Goal: Task Accomplishment & Management: Manage account settings

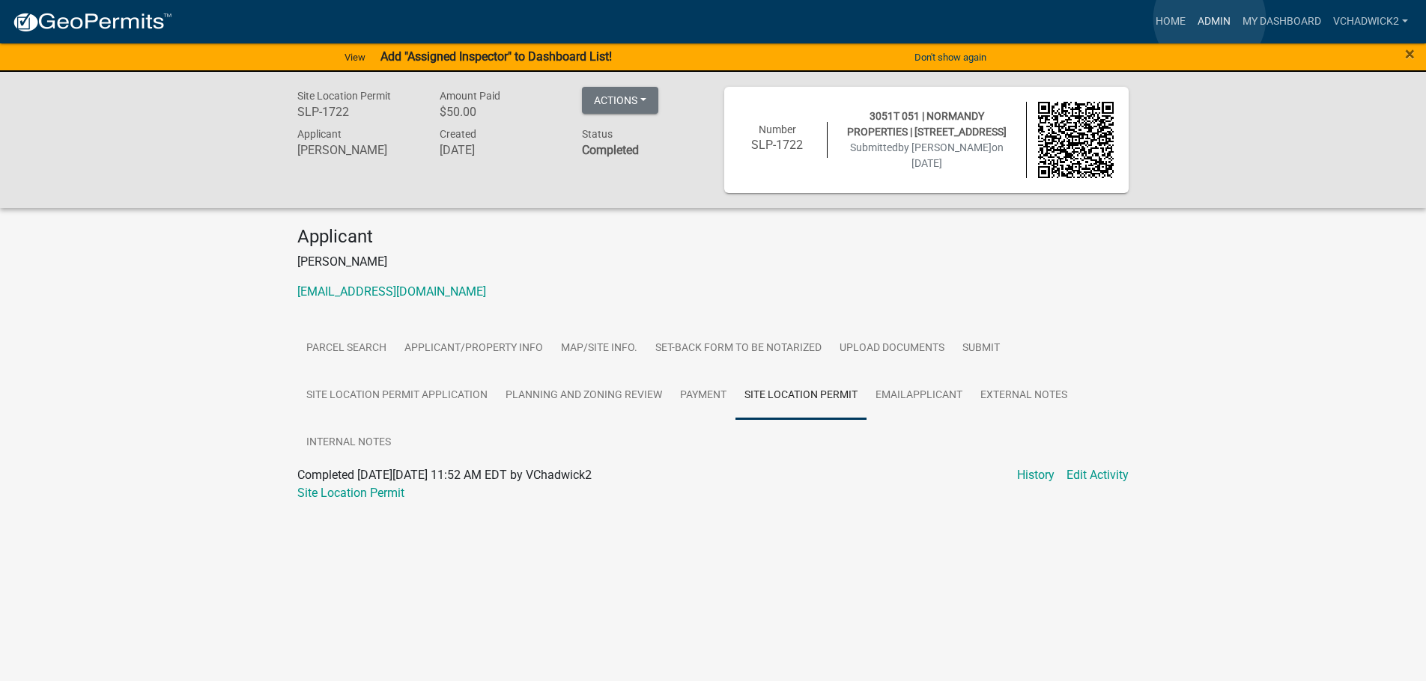
click at [1209, 19] on link "Admin" at bounding box center [1213, 21] width 45 height 28
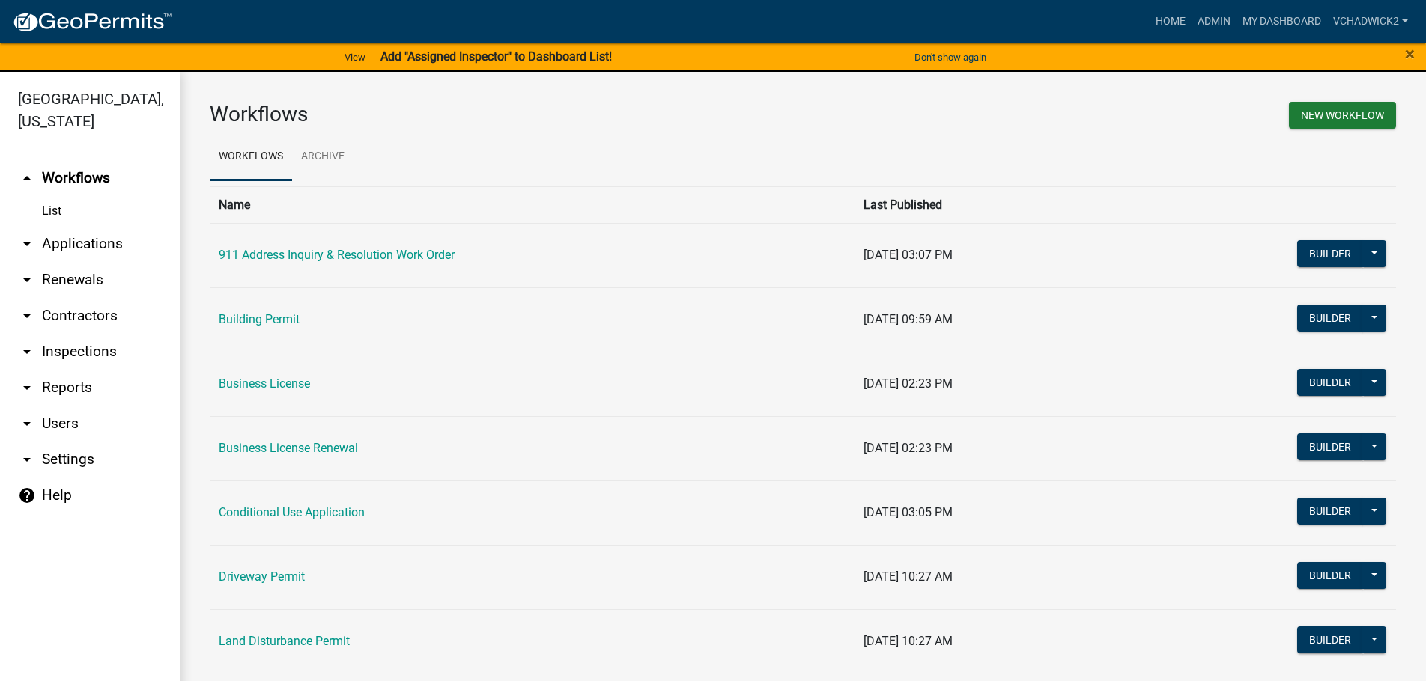
click at [91, 241] on link "arrow_drop_down Applications" at bounding box center [90, 244] width 180 height 36
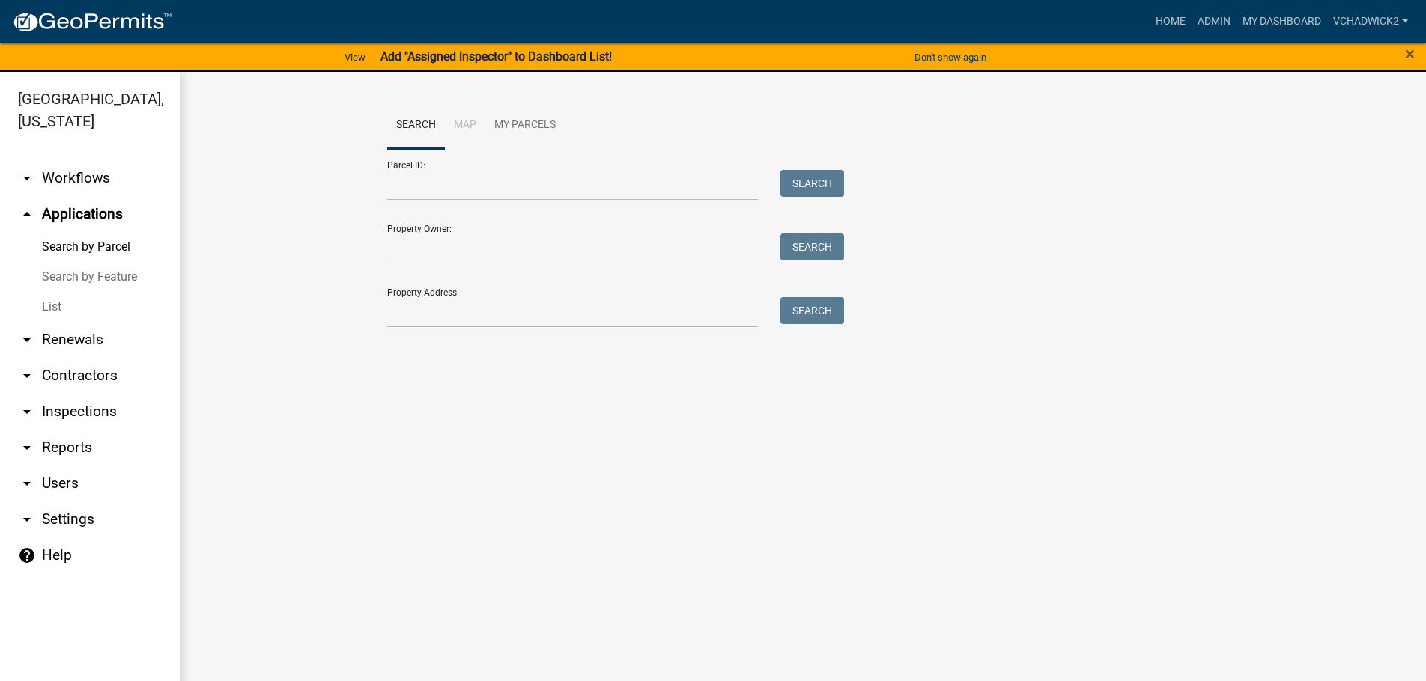
click at [55, 304] on link "List" at bounding box center [90, 307] width 180 height 30
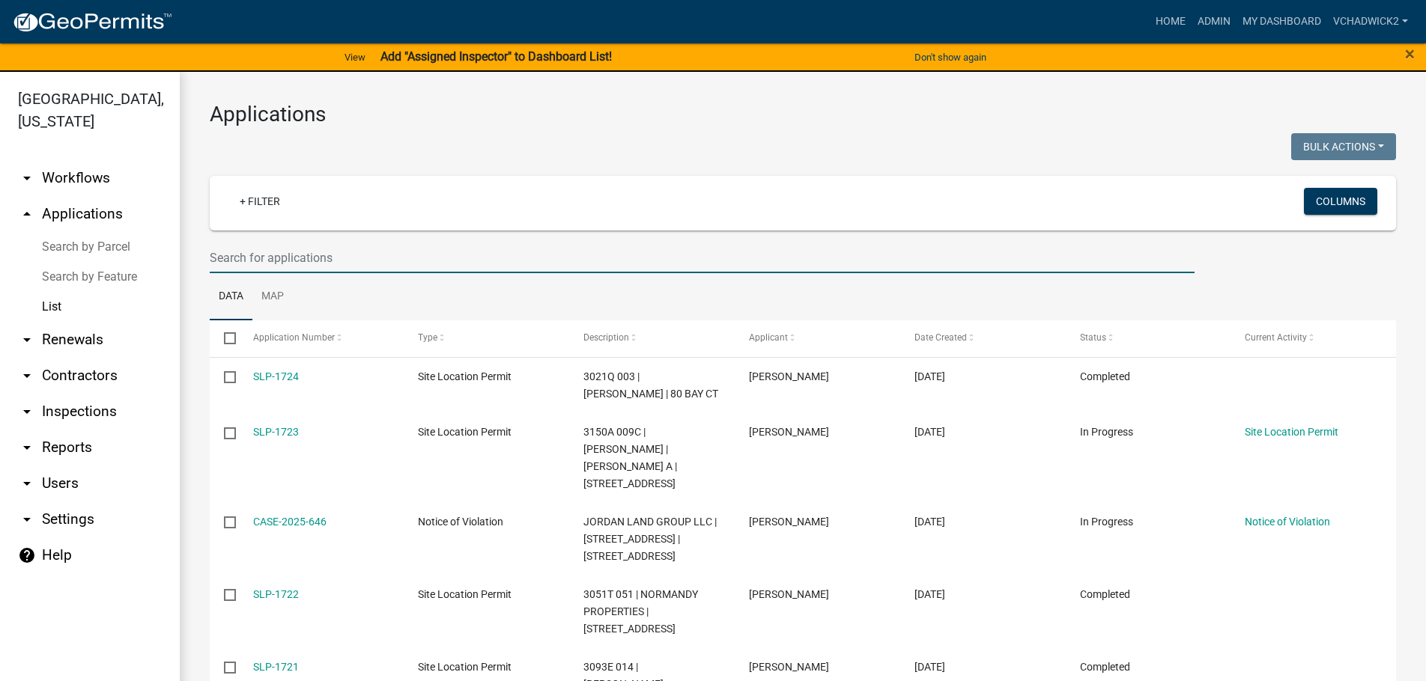
click at [268, 258] on input "text" at bounding box center [702, 258] width 985 height 31
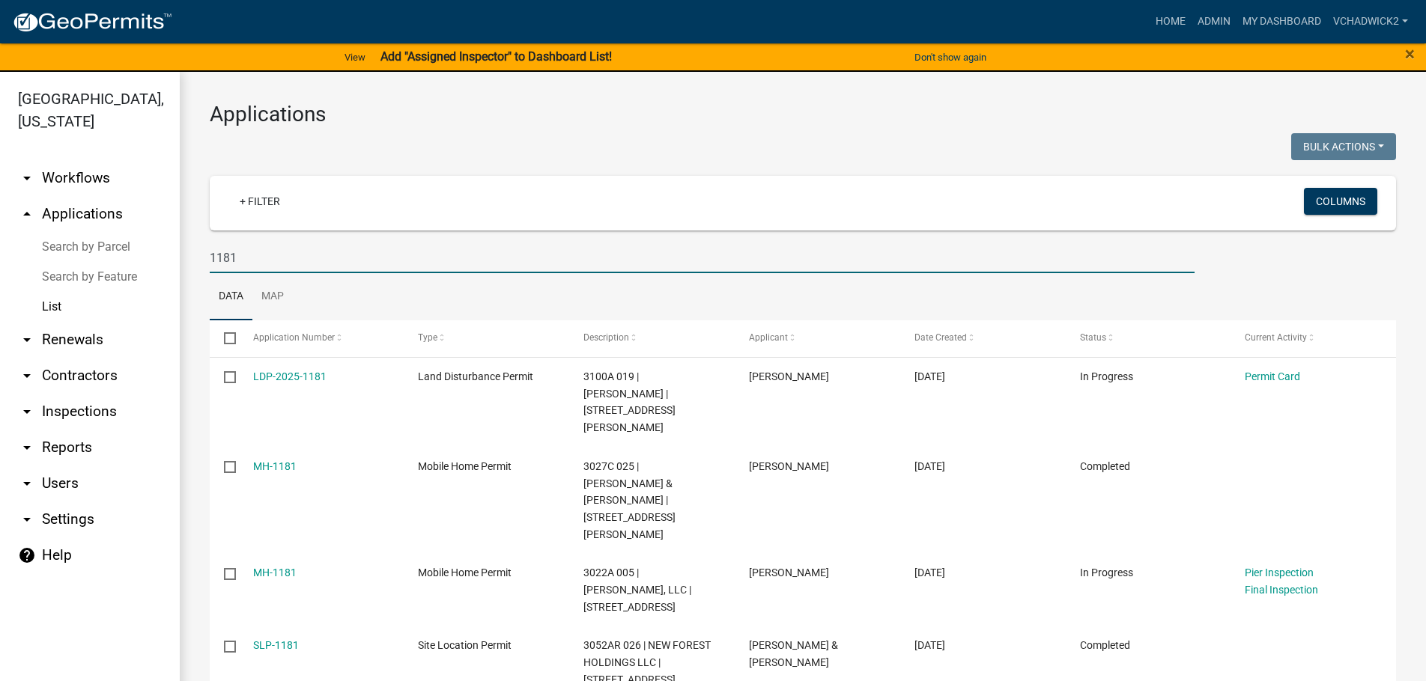
drag, startPoint x: 251, startPoint y: 261, endPoint x: 92, endPoint y: 269, distance: 158.9
click at [210, 269] on input "1181" at bounding box center [702, 258] width 985 height 31
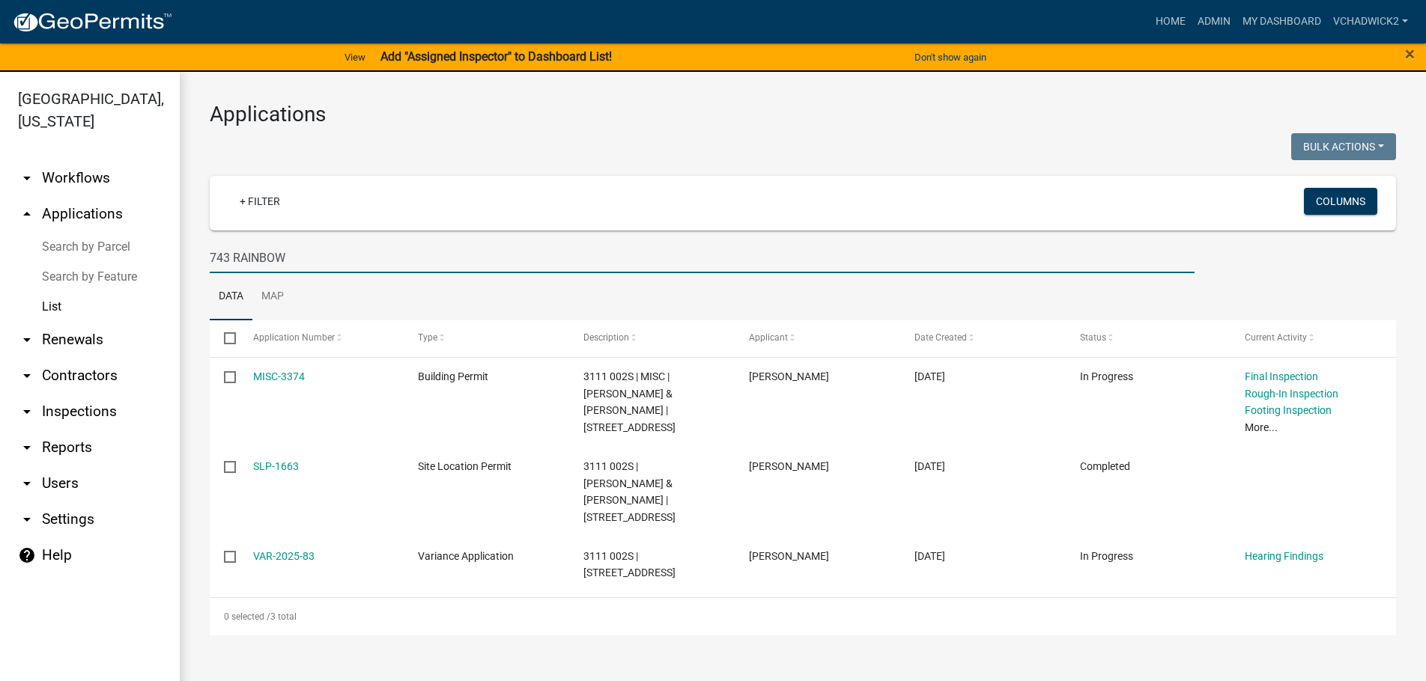
drag, startPoint x: 329, startPoint y: 254, endPoint x: 15, endPoint y: 245, distance: 313.8
click at [210, 245] on input "743 RAINBOW" at bounding box center [702, 258] width 985 height 31
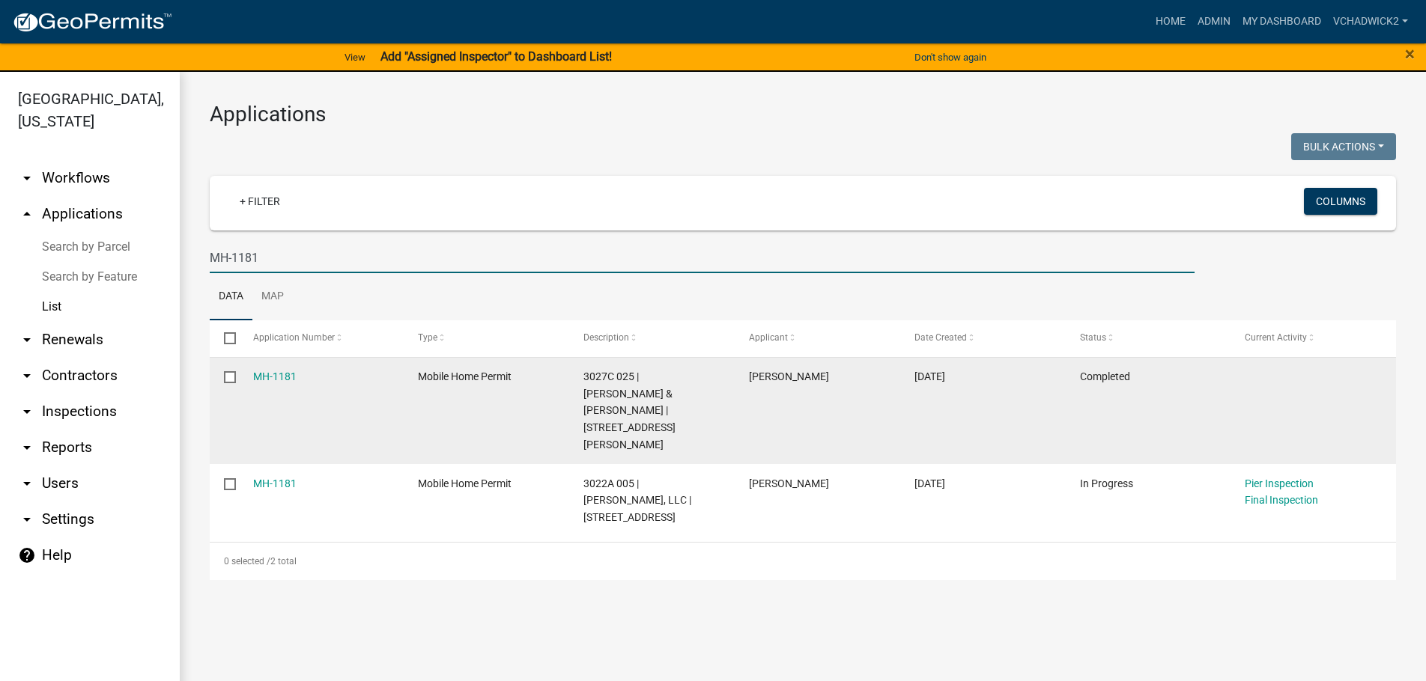
type input "MH-1181"
click at [230, 378] on input "checkbox" at bounding box center [229, 376] width 10 height 10
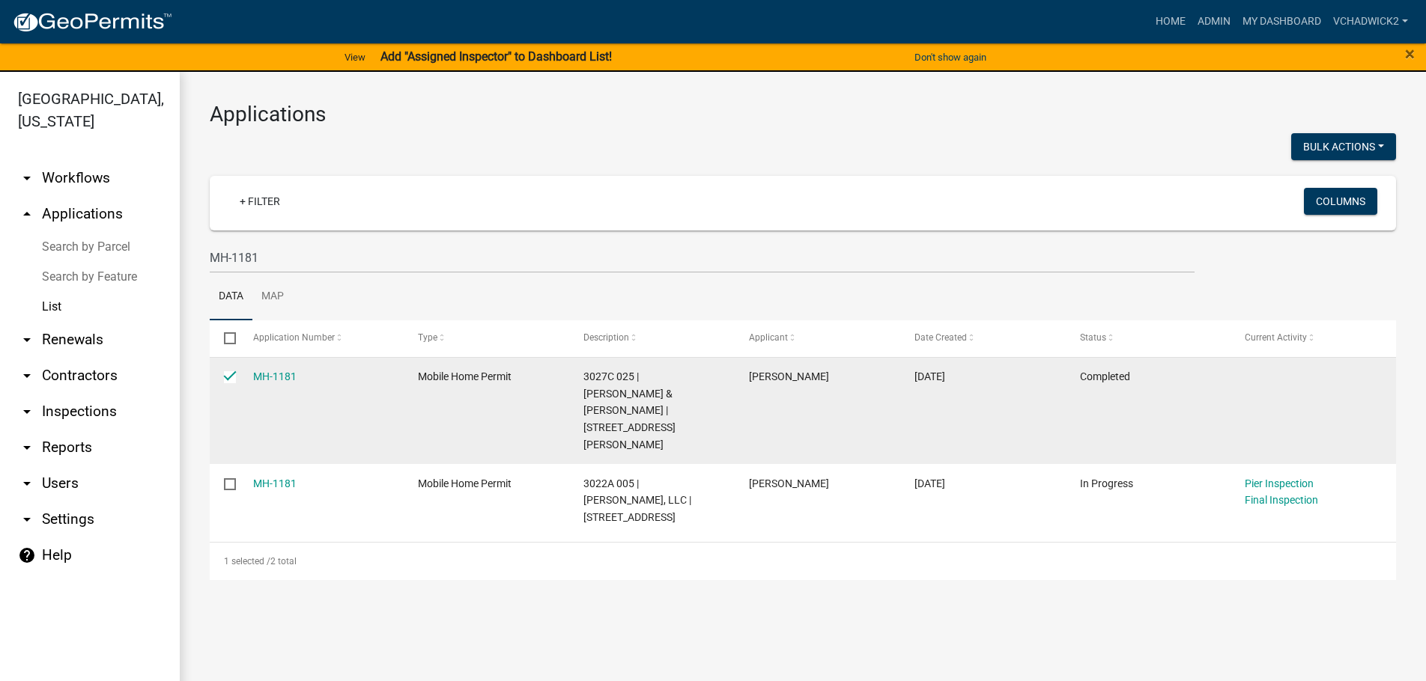
click at [229, 379] on input "checkbox" at bounding box center [229, 376] width 10 height 10
checkbox input "false"
click at [280, 375] on link "MH-1181" at bounding box center [274, 377] width 43 height 12
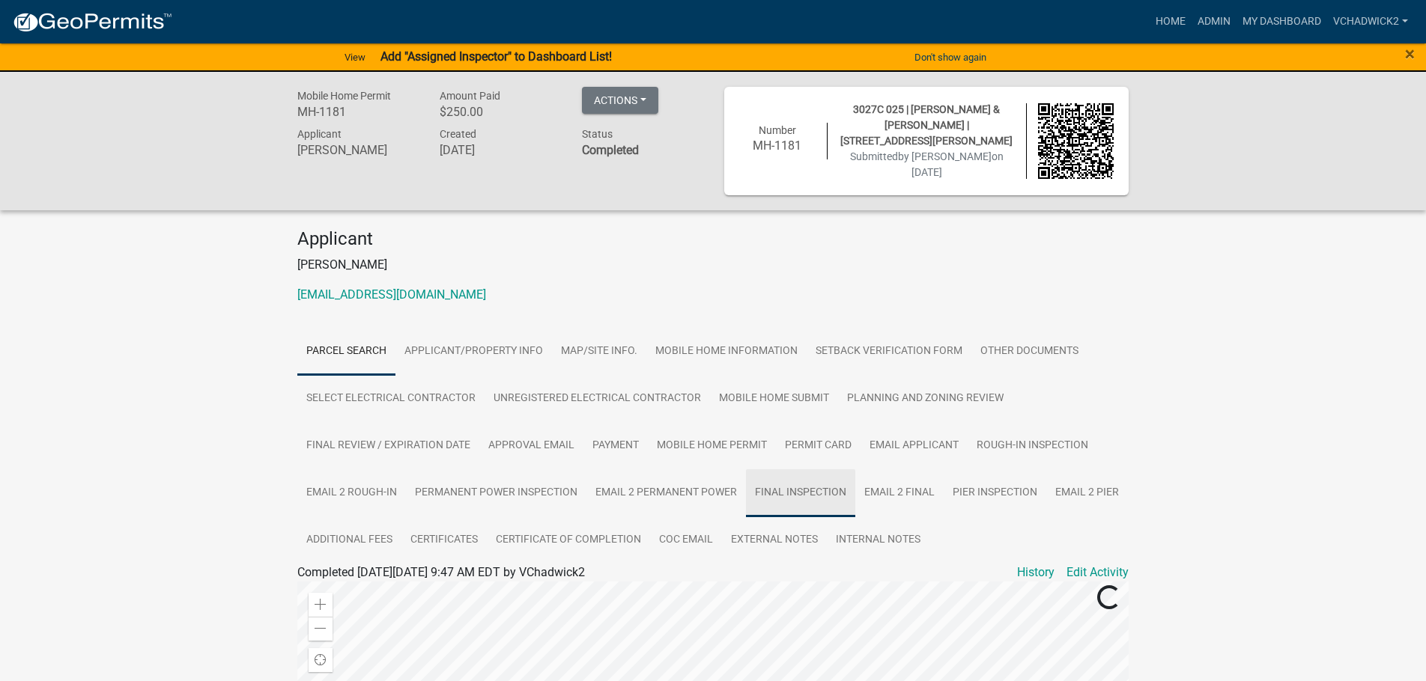
click at [785, 487] on link "Final Inspection" at bounding box center [800, 493] width 109 height 48
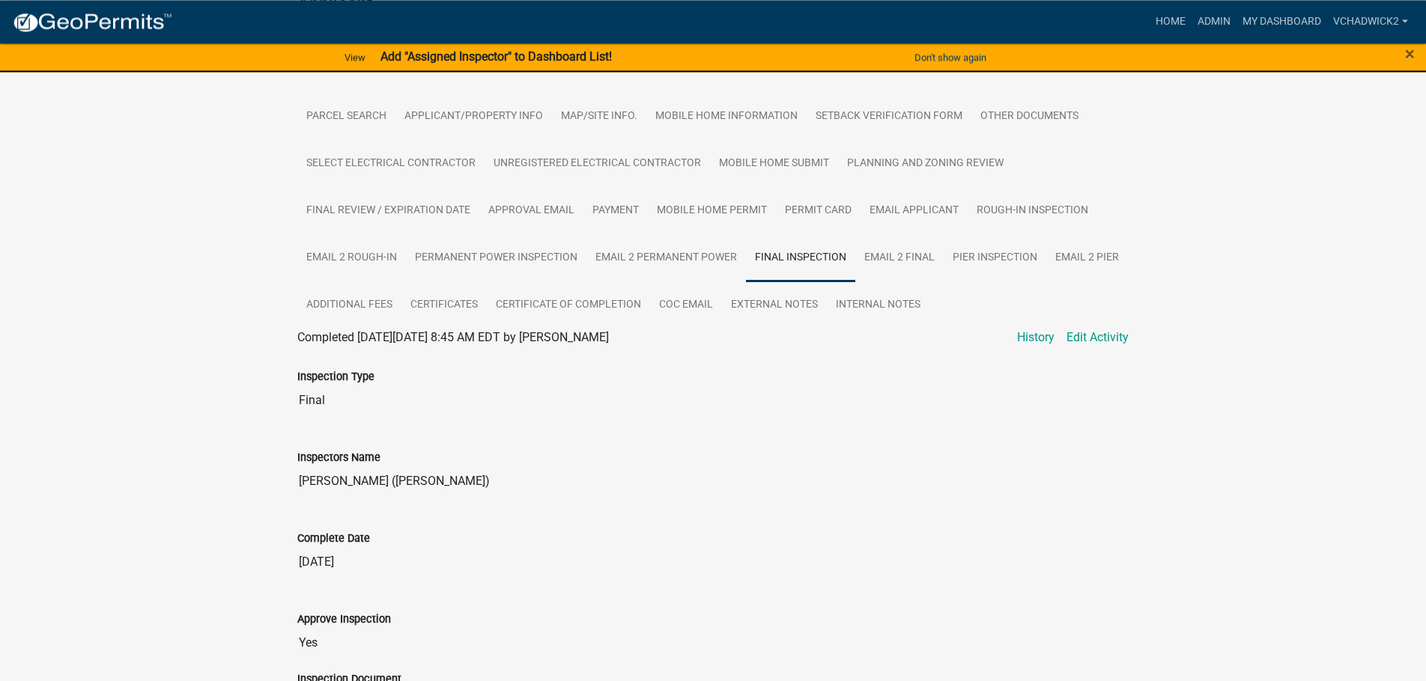
scroll to position [101, 0]
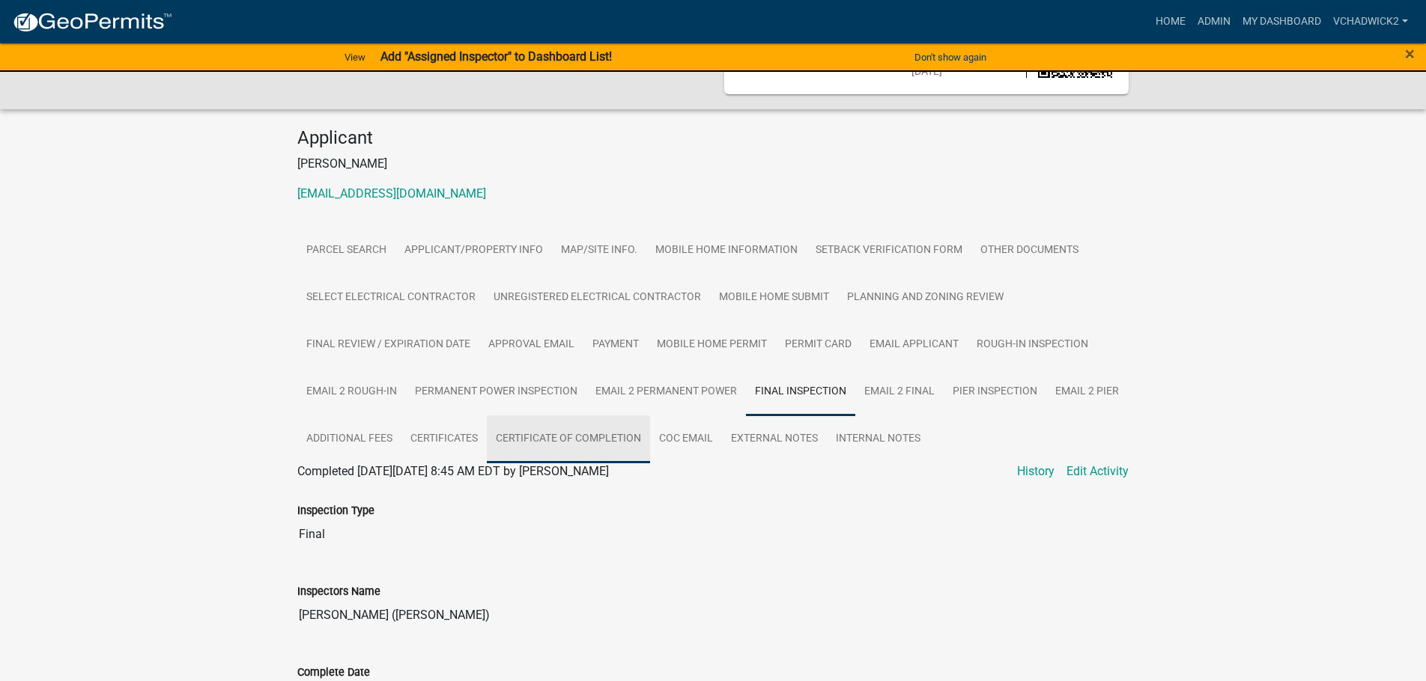
click at [558, 430] on link "Certificate of Completion" at bounding box center [568, 440] width 163 height 48
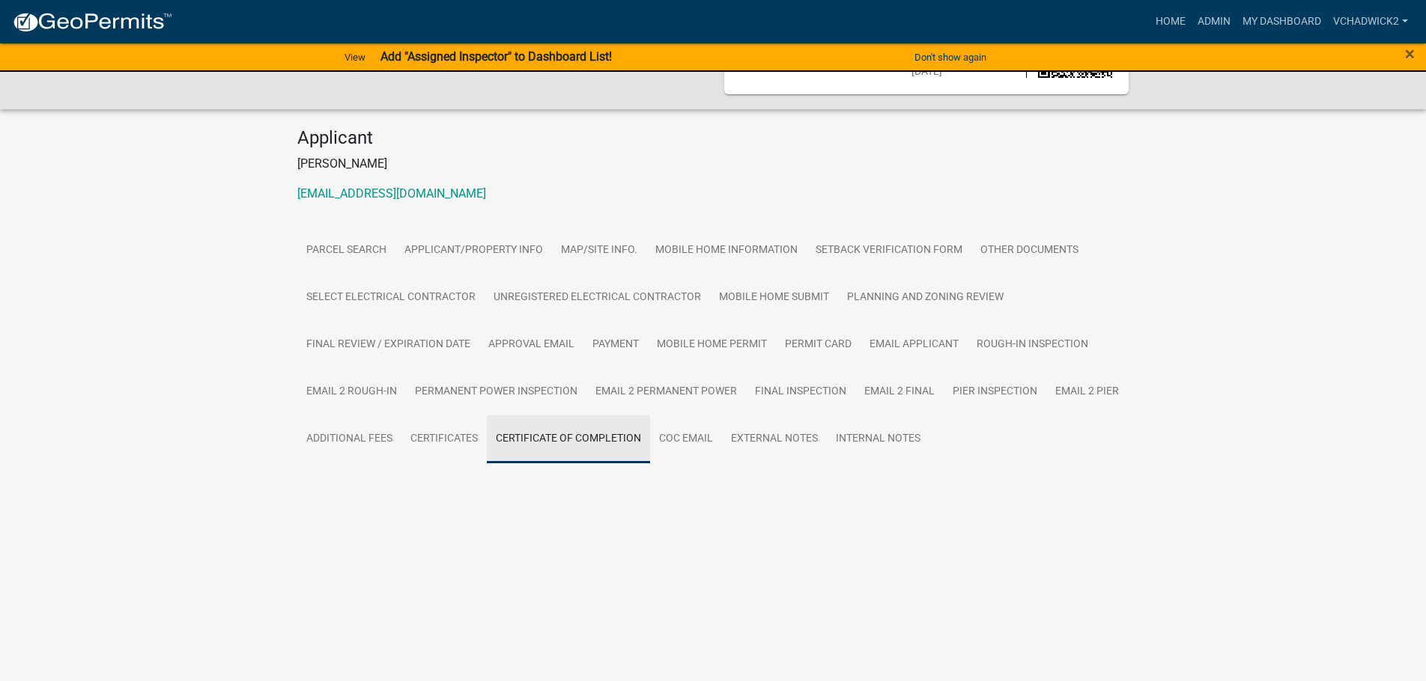
scroll to position [0, 0]
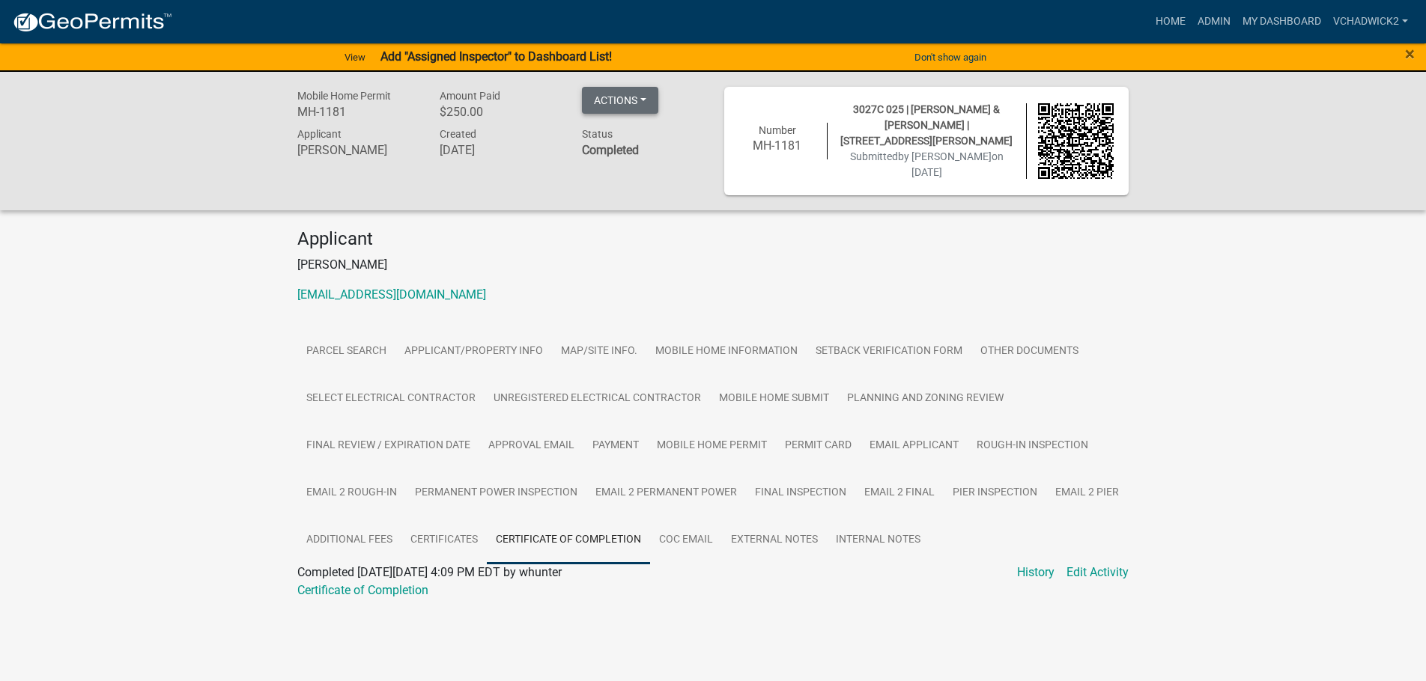
click at [616, 101] on button "Actions" at bounding box center [620, 100] width 76 height 27
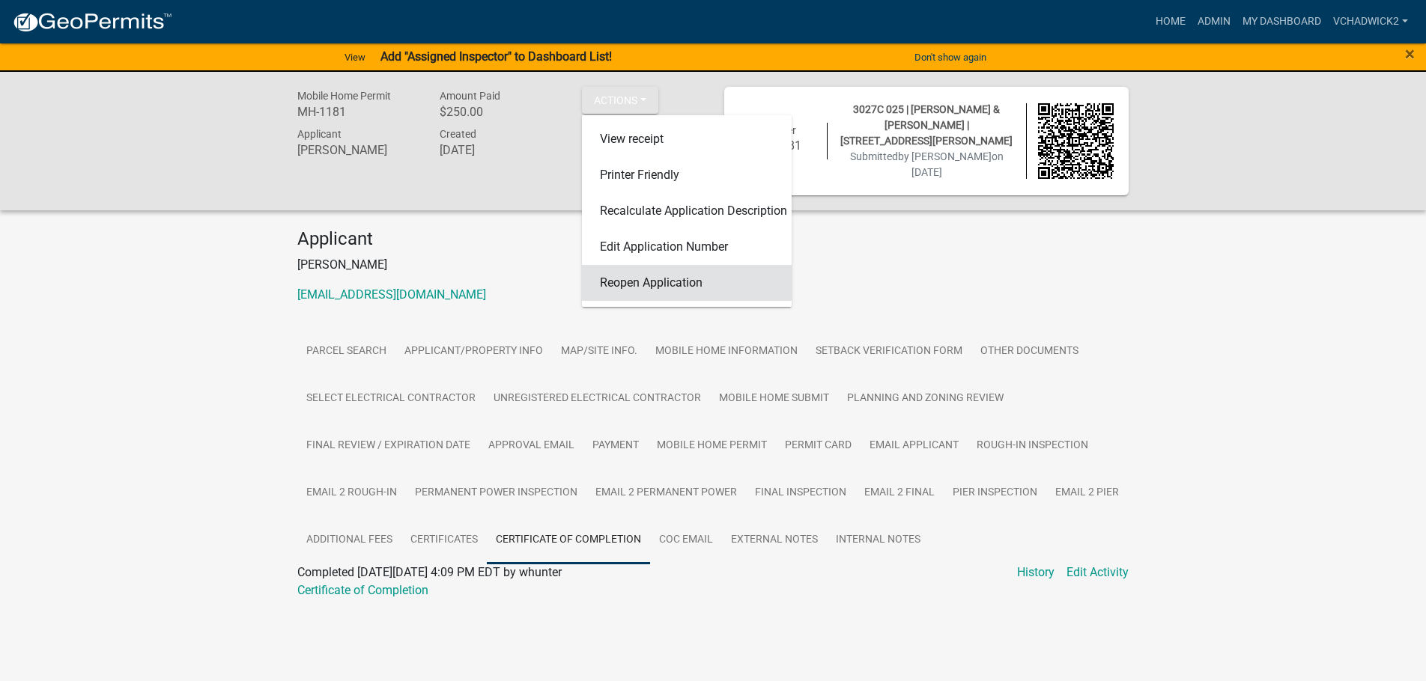
click at [625, 286] on link "Reopen Application" at bounding box center [687, 283] width 210 height 36
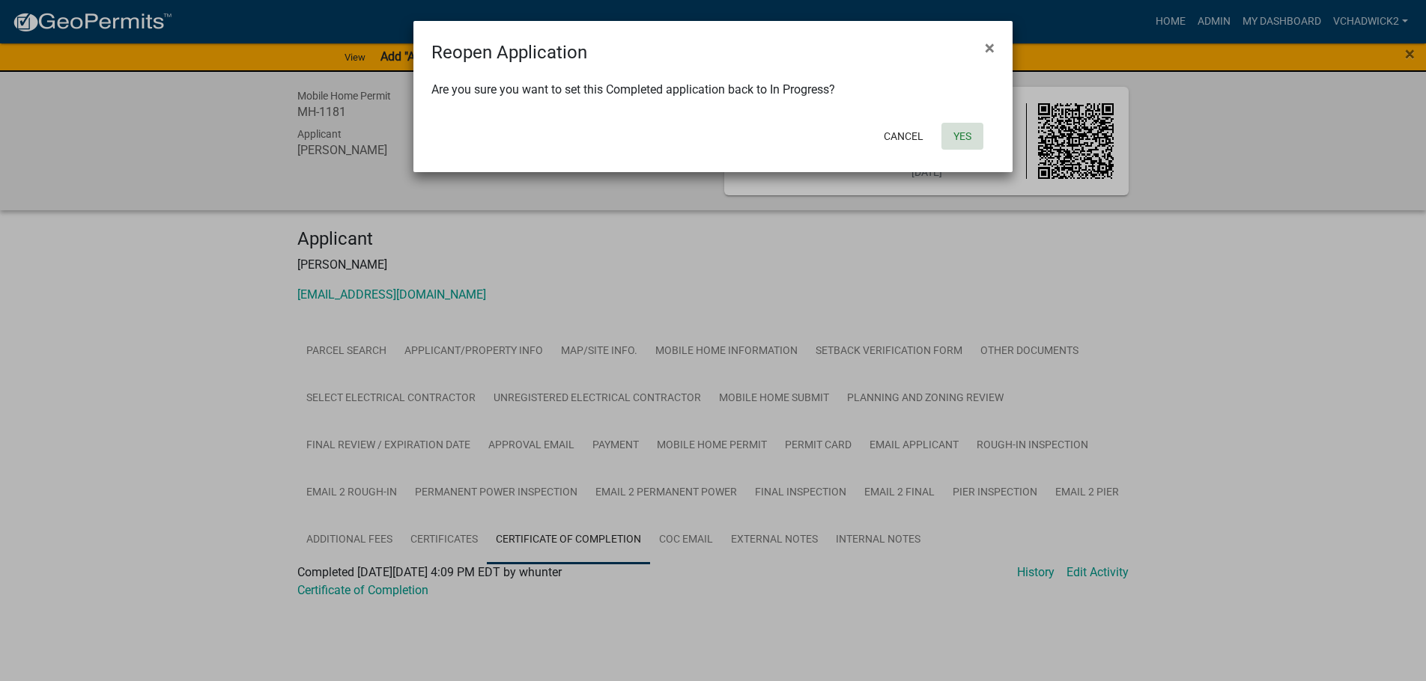
click at [969, 132] on button "Yes" at bounding box center [962, 136] width 42 height 27
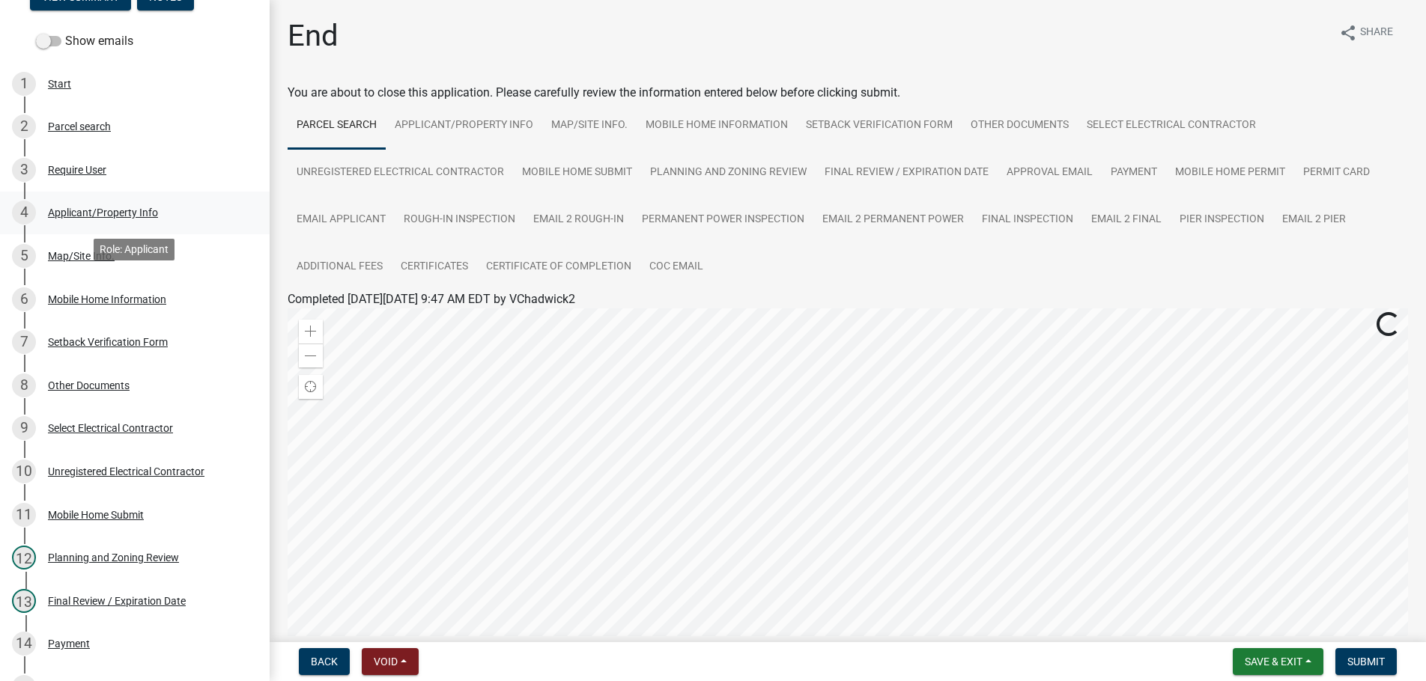
scroll to position [382, 0]
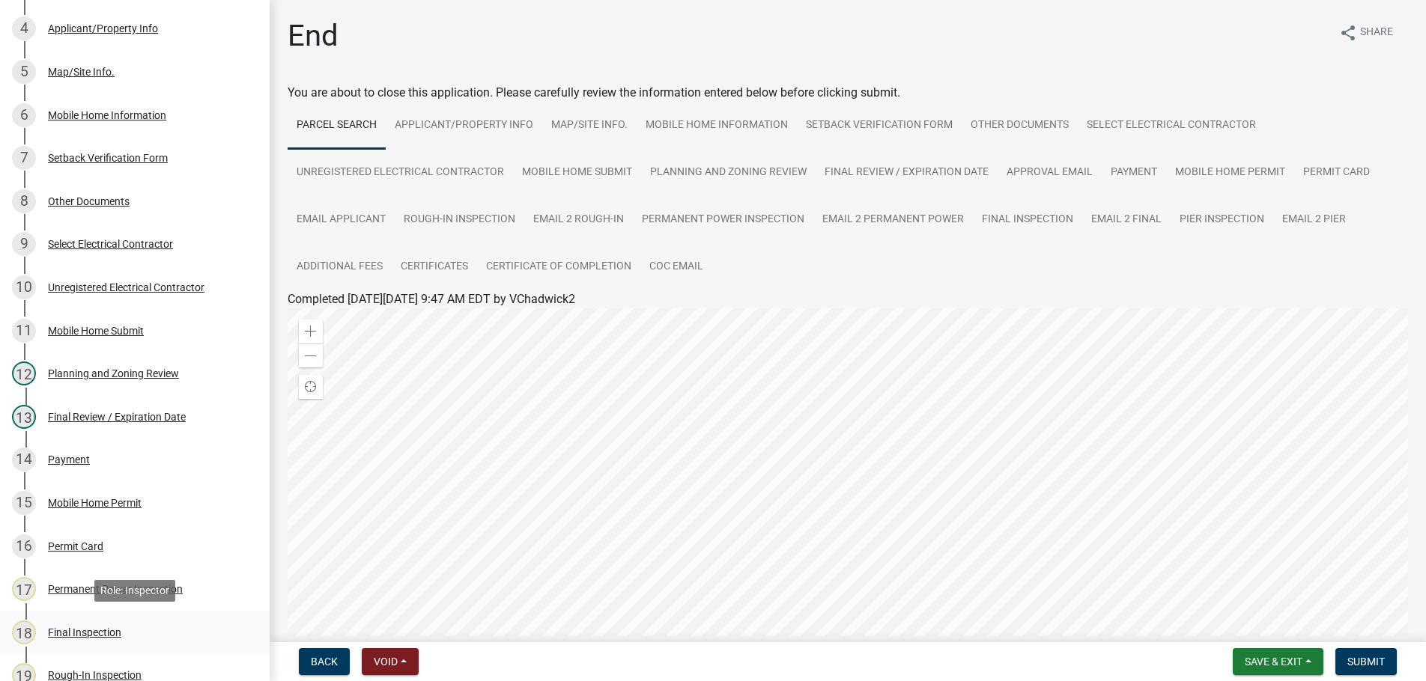
click at [75, 628] on div "Final Inspection" at bounding box center [84, 632] width 73 height 10
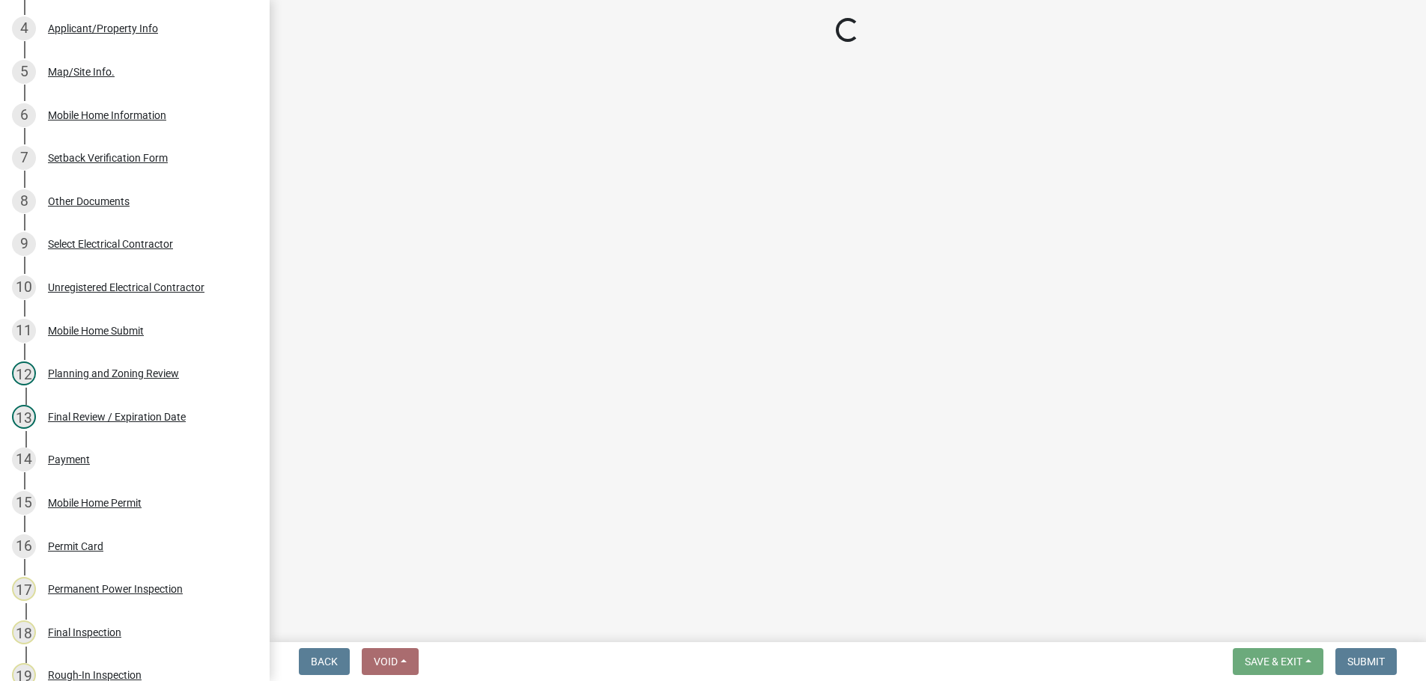
select select "68ea9506-92d8-4c77-854c-a0c5738c2580"
select select "8dfc8809-68b2-4bc3-a0d1-6f7e000e7487"
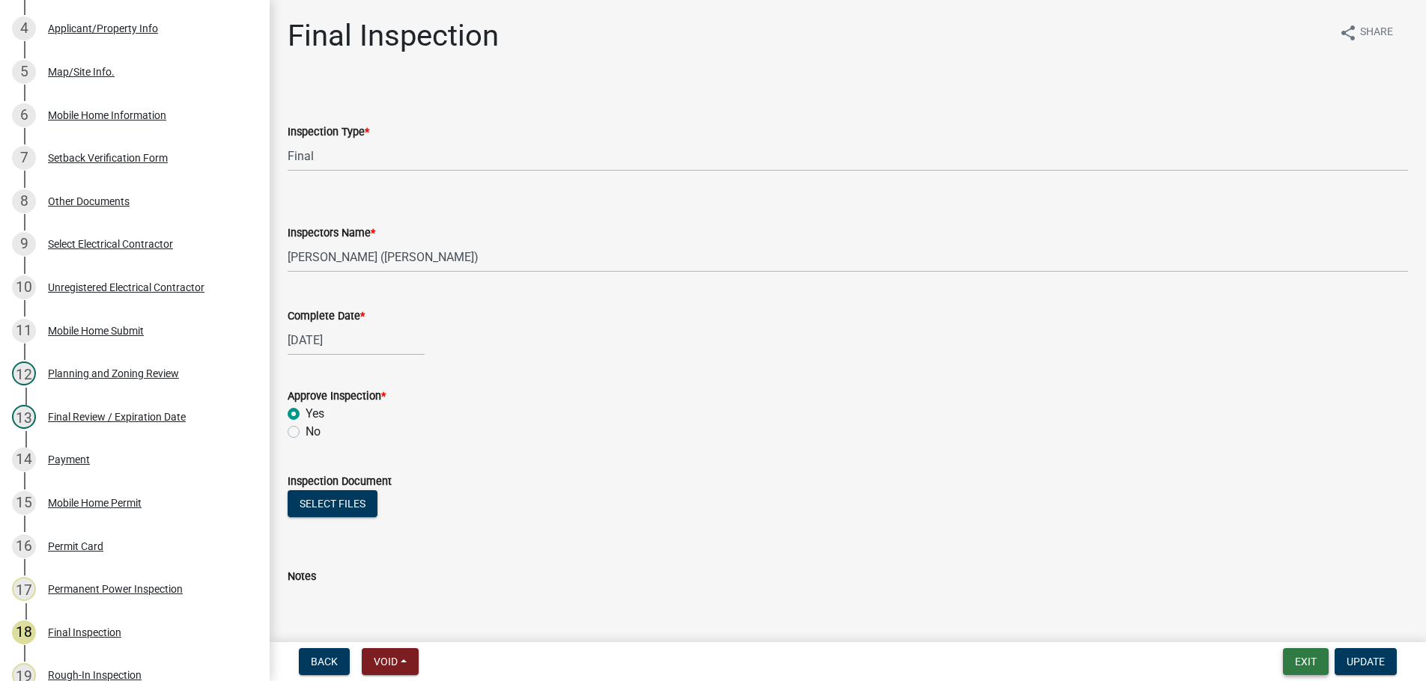
click at [1304, 661] on button "Exit" at bounding box center [1306, 661] width 46 height 27
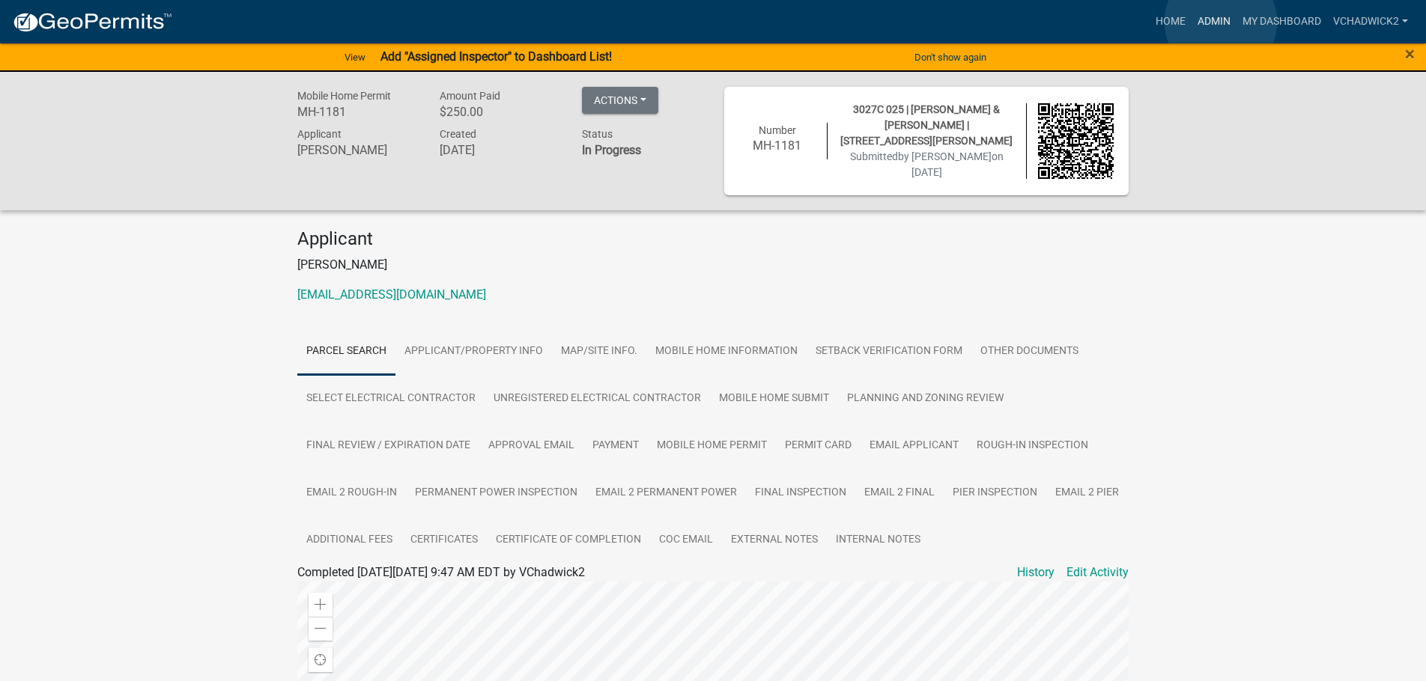
click at [1220, 22] on link "Admin" at bounding box center [1213, 21] width 45 height 28
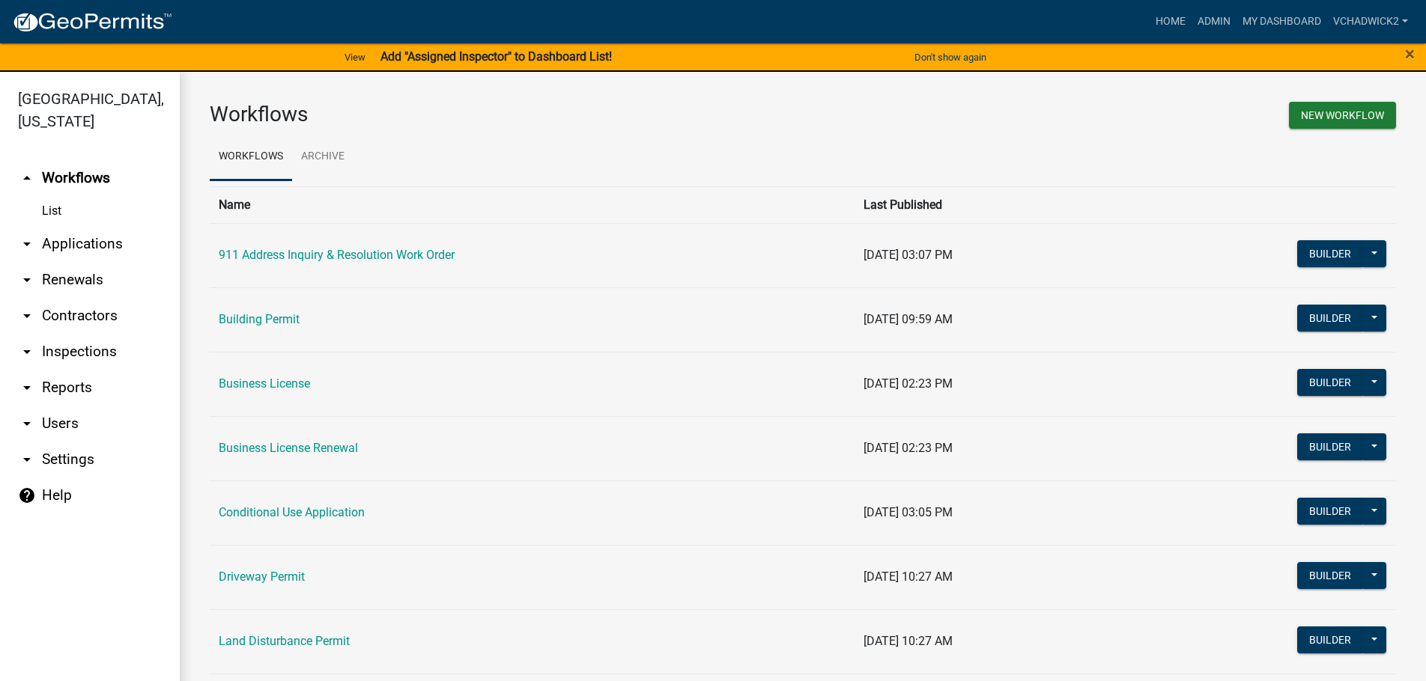
click at [60, 242] on link "arrow_drop_down Applications" at bounding box center [90, 244] width 180 height 36
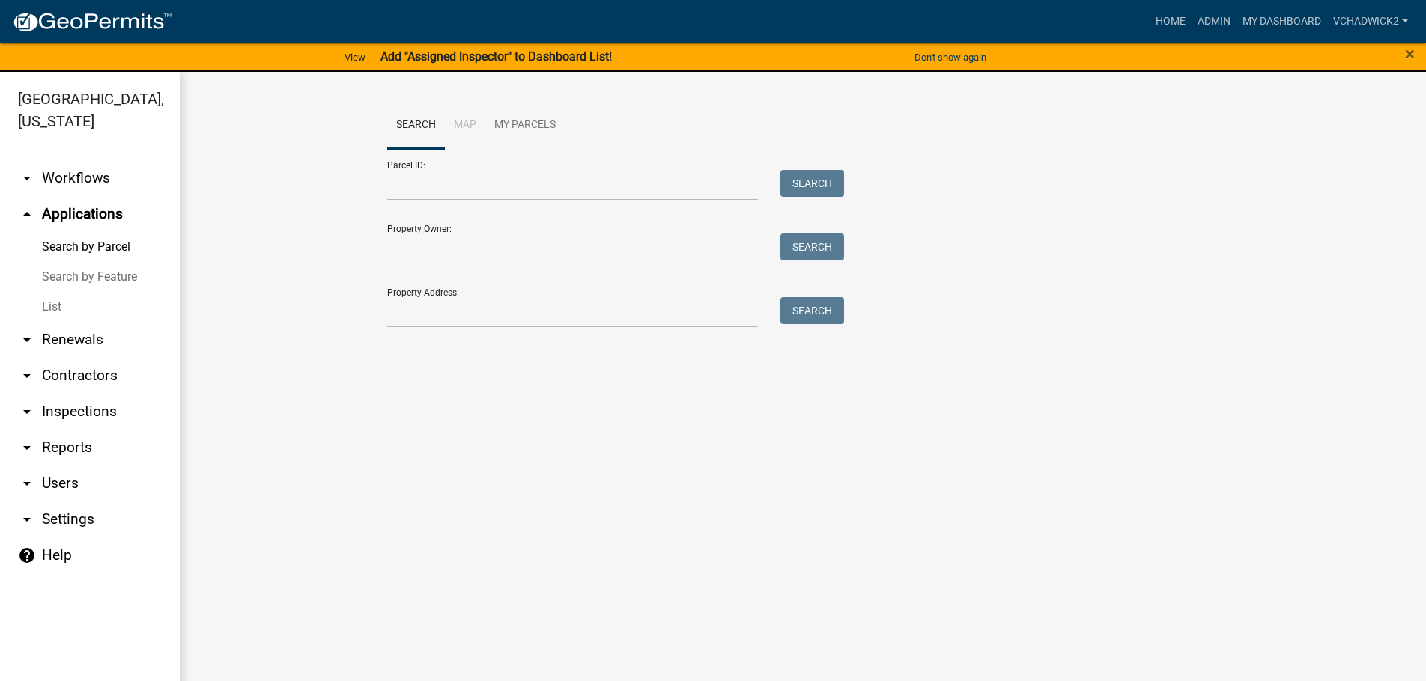
click at [56, 310] on link "List" at bounding box center [90, 307] width 180 height 30
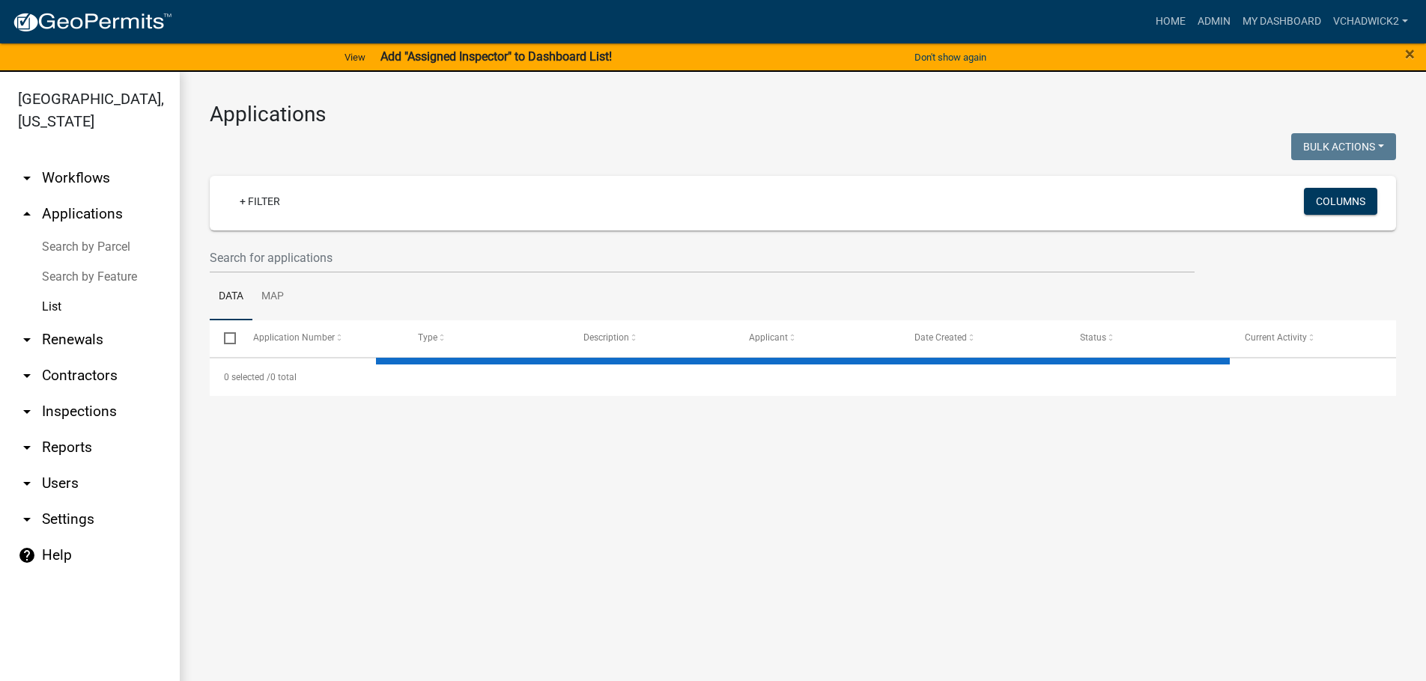
click at [241, 240] on wm-filter-builder "+ Filter Columns" at bounding box center [803, 224] width 1186 height 97
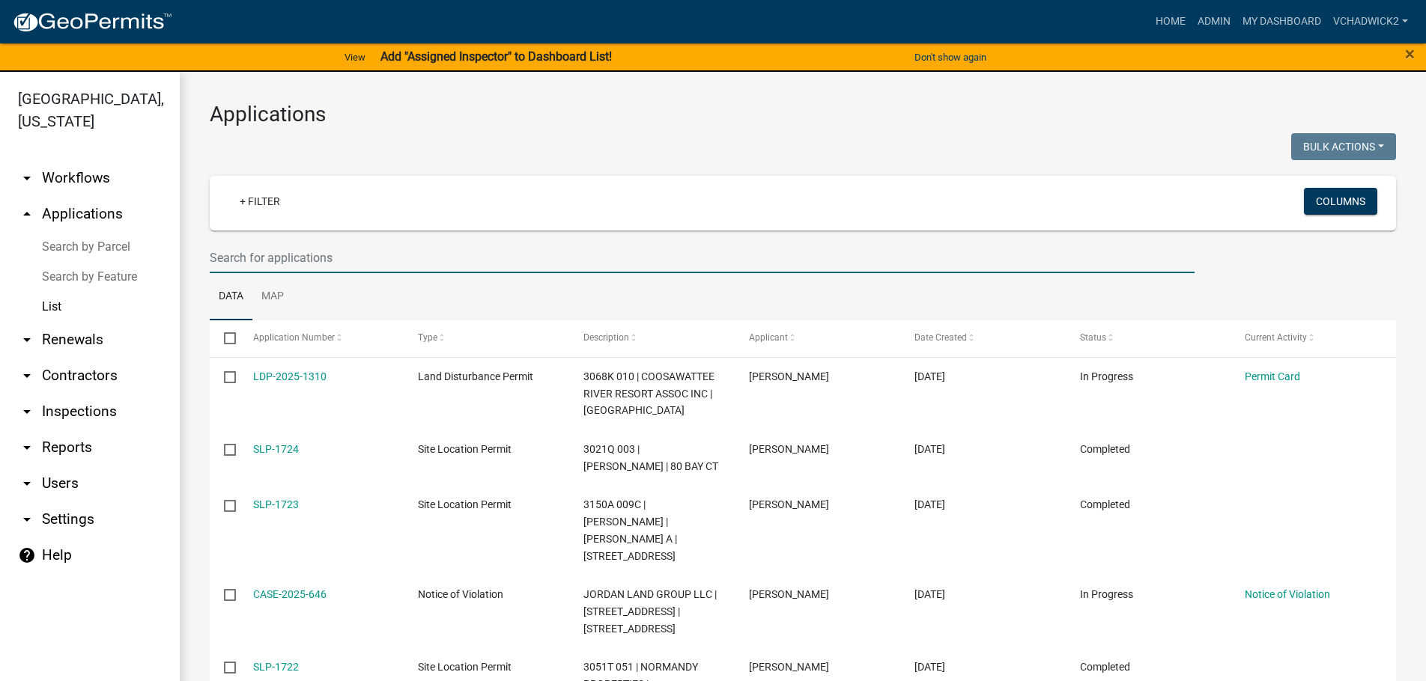
click at [236, 249] on input "text" at bounding box center [702, 258] width 985 height 31
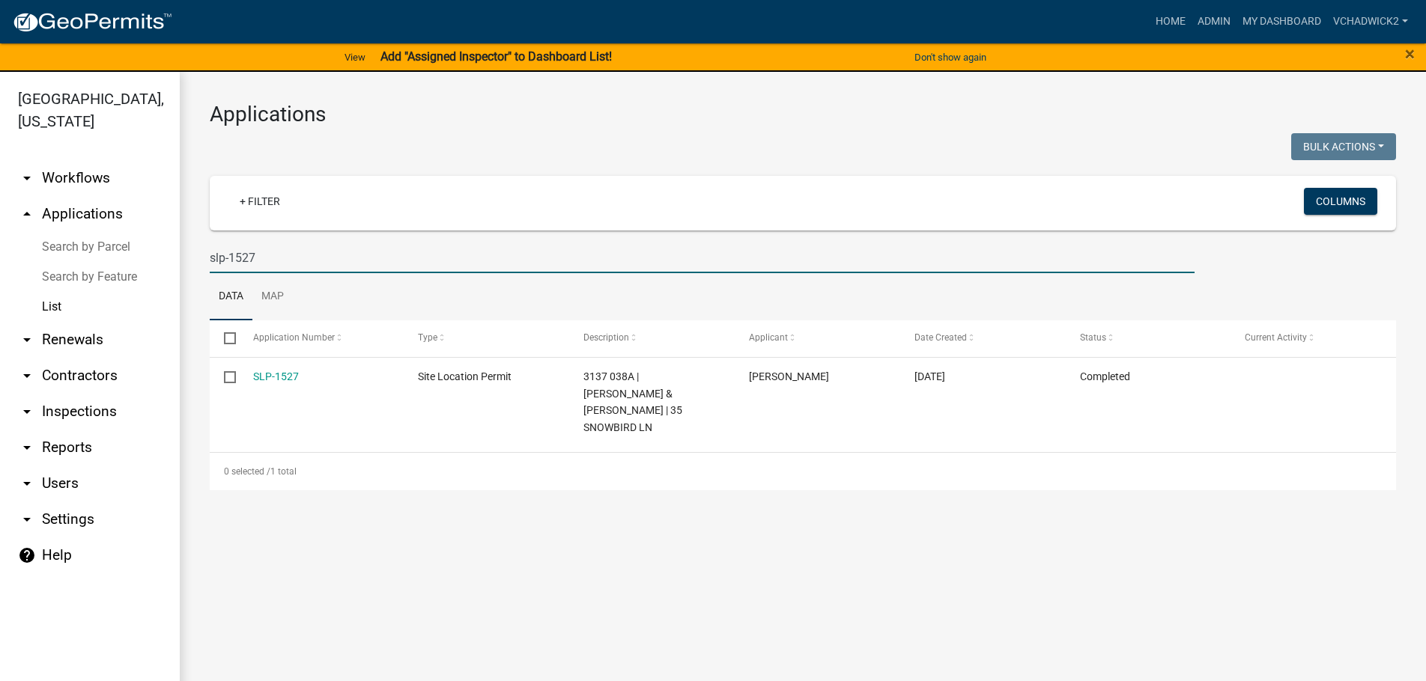
drag, startPoint x: 273, startPoint y: 255, endPoint x: -6, endPoint y: 263, distance: 278.6
click at [210, 263] on input "slp-1527" at bounding box center [702, 258] width 985 height 31
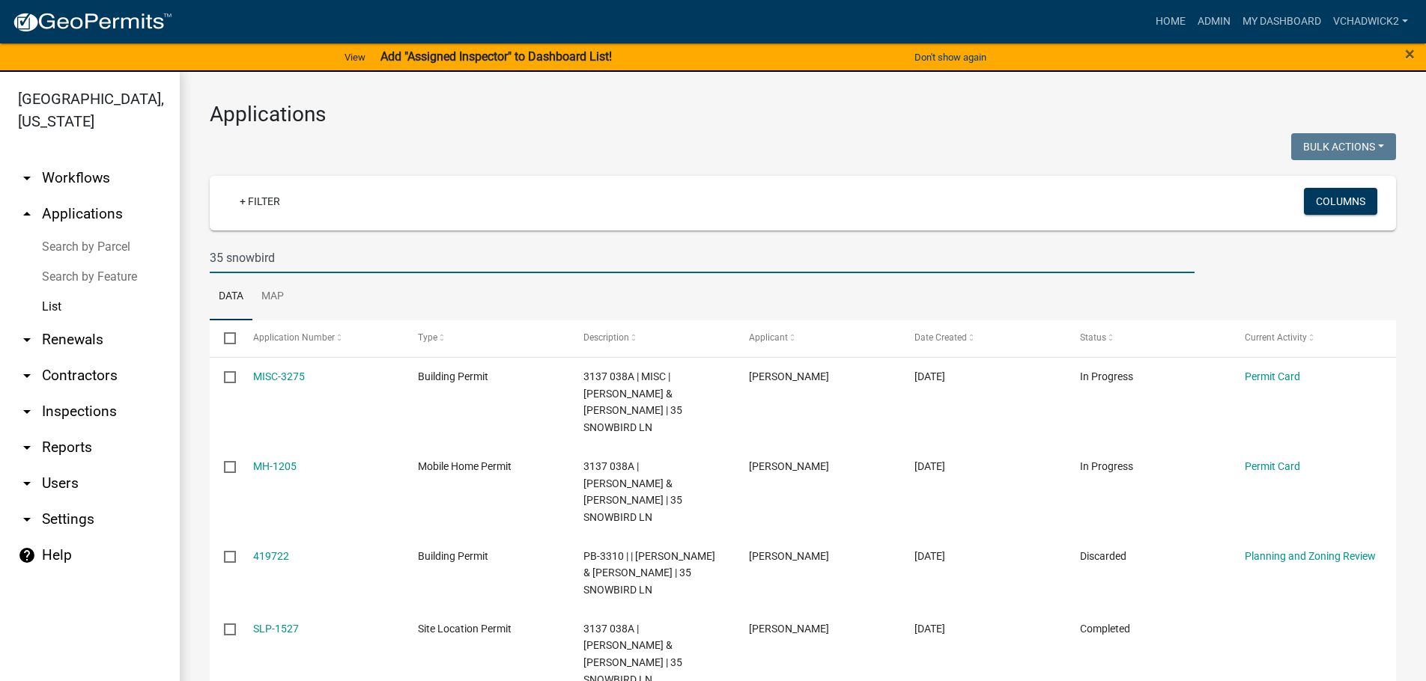
type input "35 snowbird"
click at [533, 149] on div at bounding box center [500, 148] width 604 height 31
drag, startPoint x: 297, startPoint y: 261, endPoint x: -6, endPoint y: 240, distance: 304.0
click at [210, 243] on input "35 snowbird" at bounding box center [702, 258] width 985 height 31
